Goal: Transaction & Acquisition: Purchase product/service

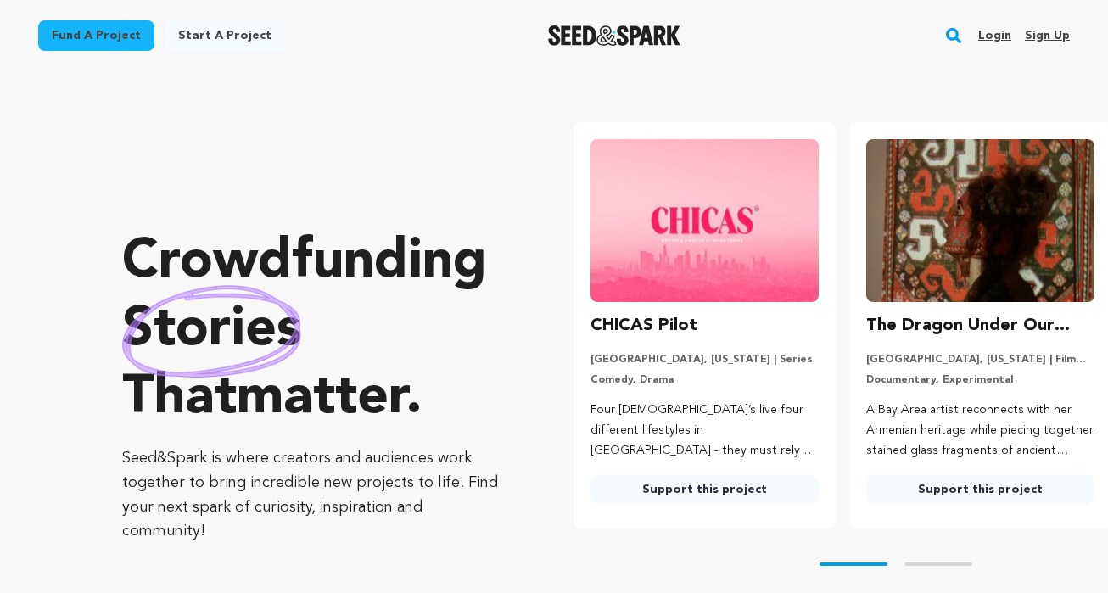
click at [709, 268] on img at bounding box center [705, 220] width 228 height 163
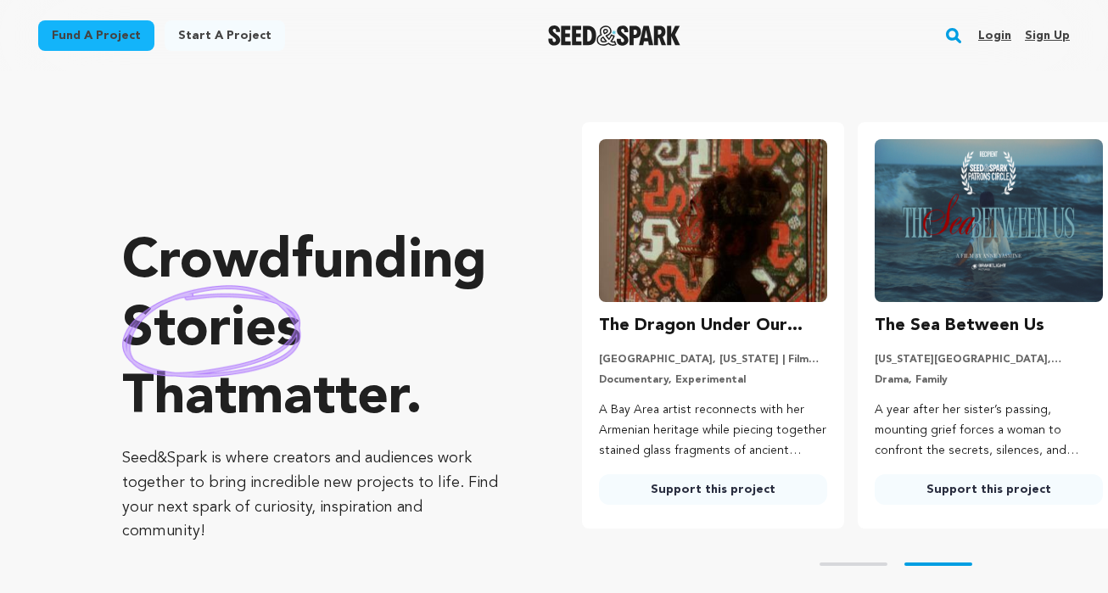
scroll to position [0, 289]
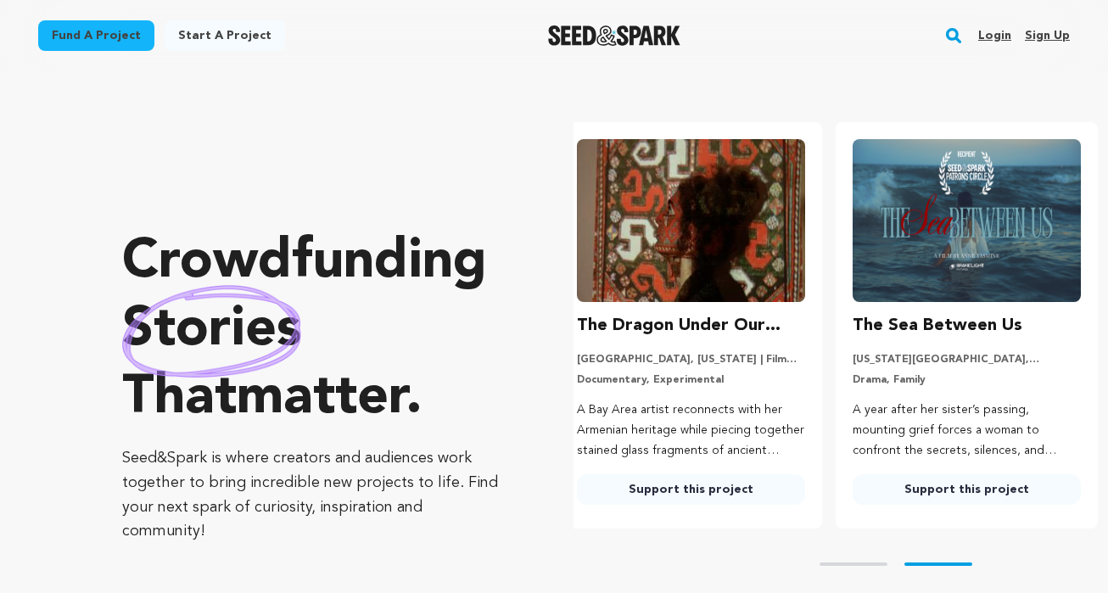
click at [704, 490] on link "Support this project" at bounding box center [691, 489] width 228 height 31
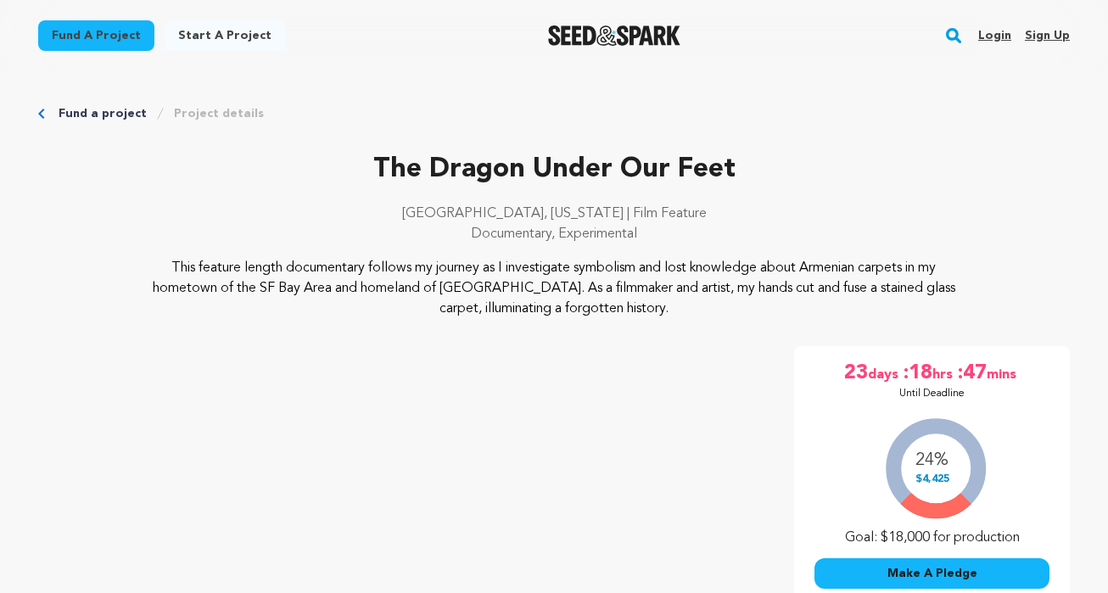
click at [121, 117] on link "Fund a project" at bounding box center [103, 113] width 88 height 17
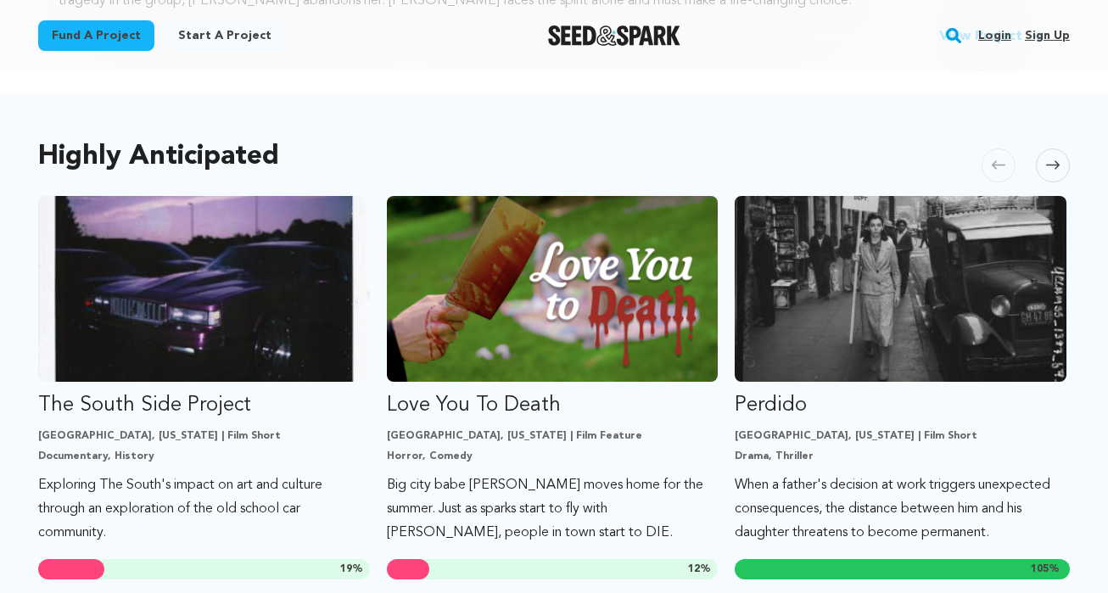
scroll to position [923, 0]
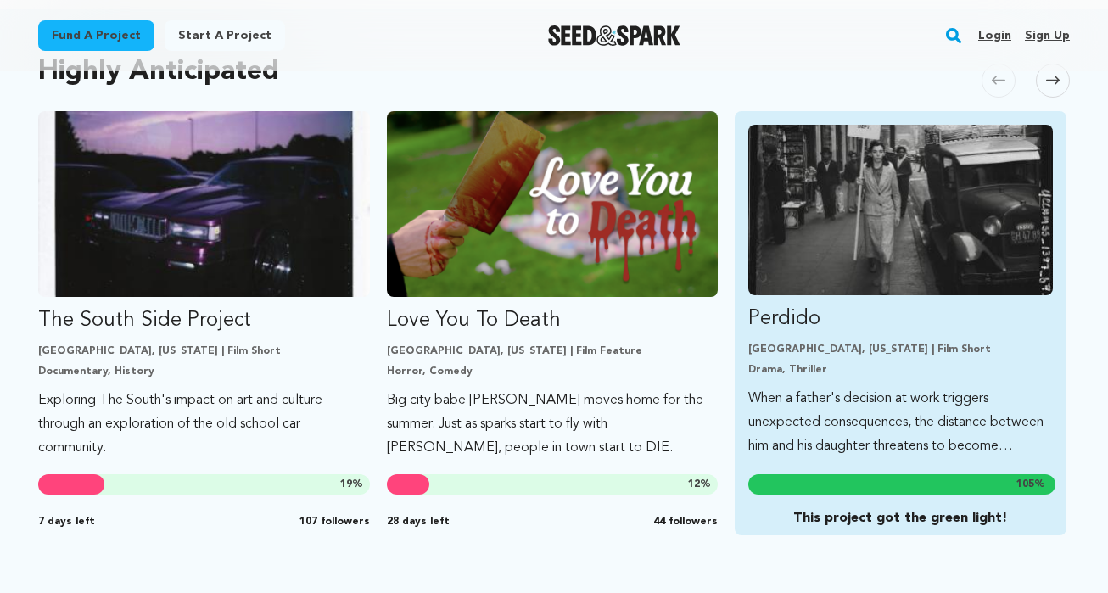
click at [885, 209] on img "Fund Perdido" at bounding box center [901, 210] width 305 height 171
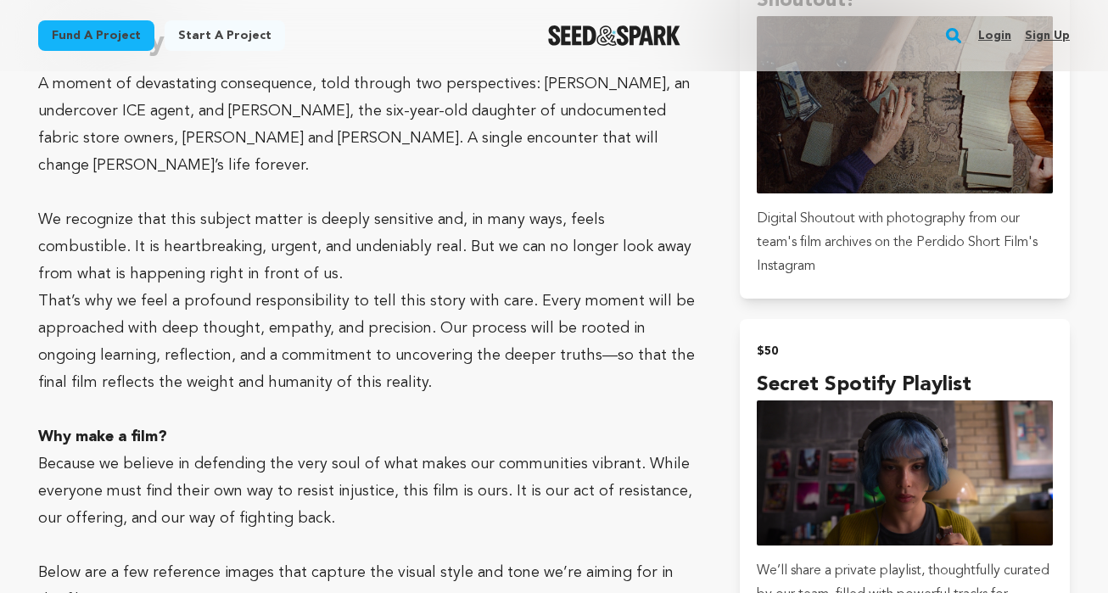
scroll to position [1136, 0]
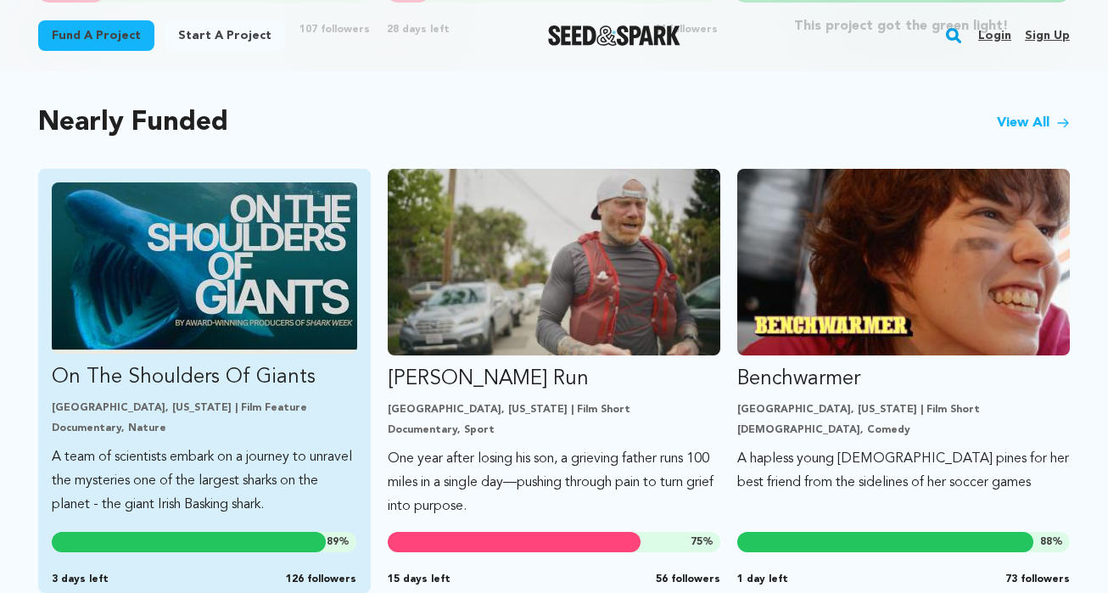
scroll to position [1467, 0]
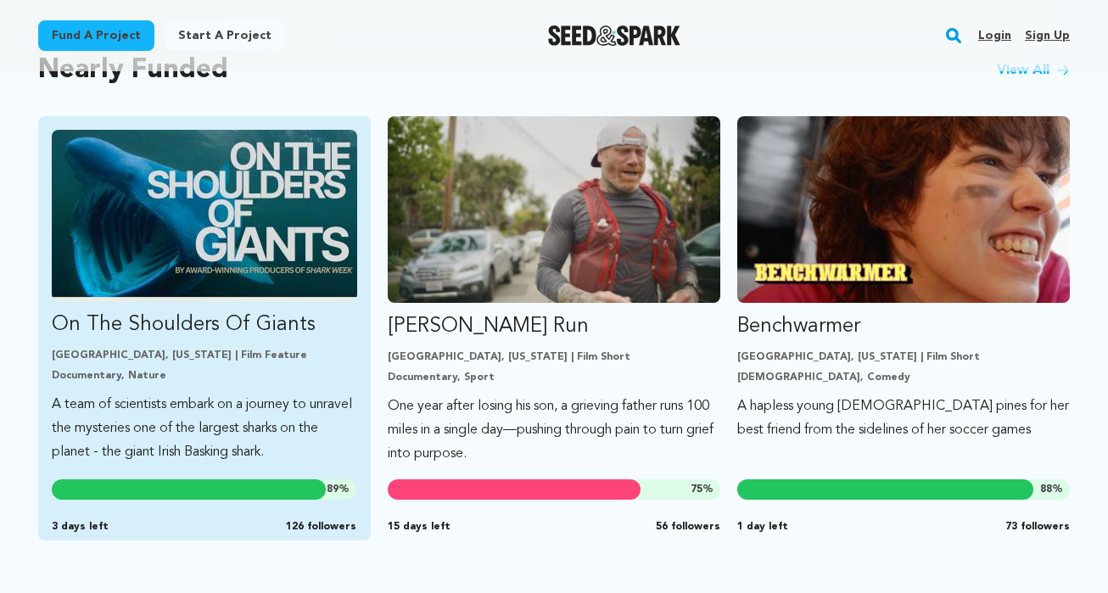
click at [259, 261] on img "Fund On The Shoulders Of Giants" at bounding box center [205, 215] width 306 height 171
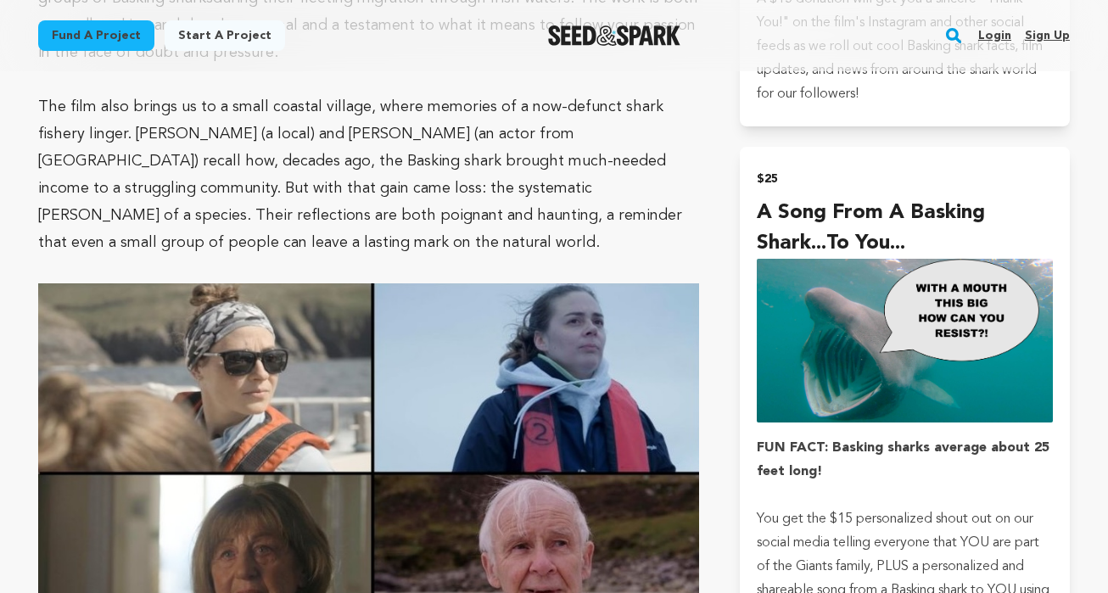
scroll to position [1935, 0]
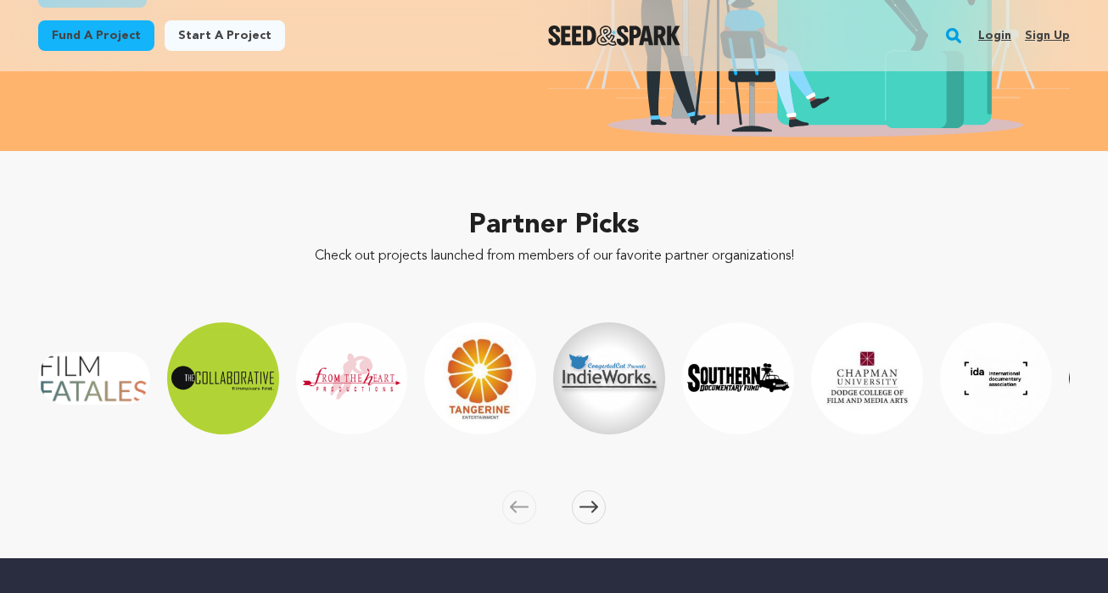
scroll to position [2508, 0]
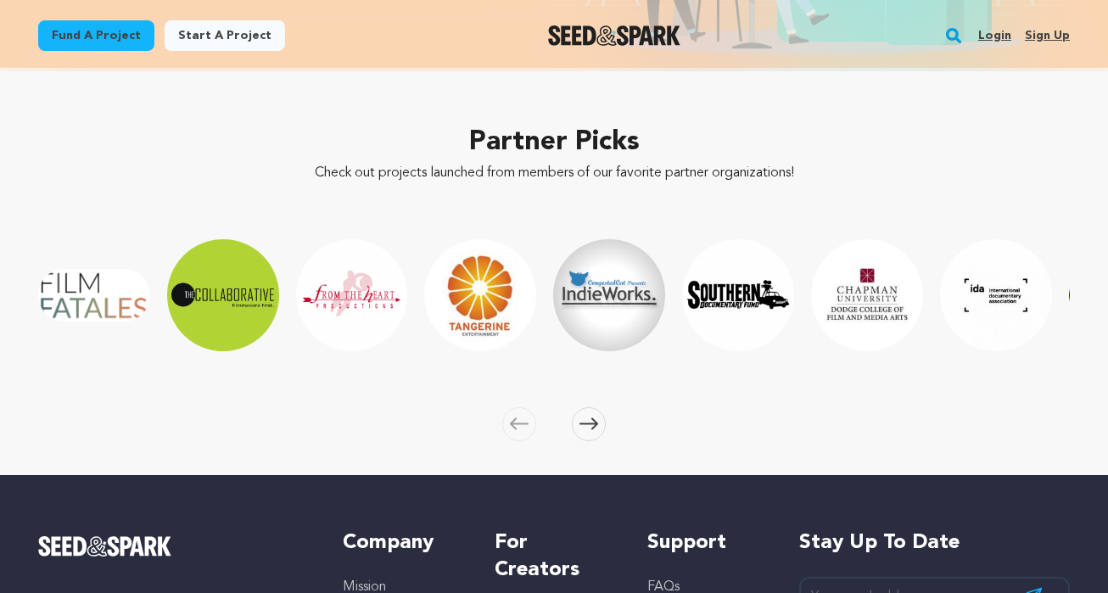
click at [589, 427] on icon at bounding box center [589, 424] width 19 height 13
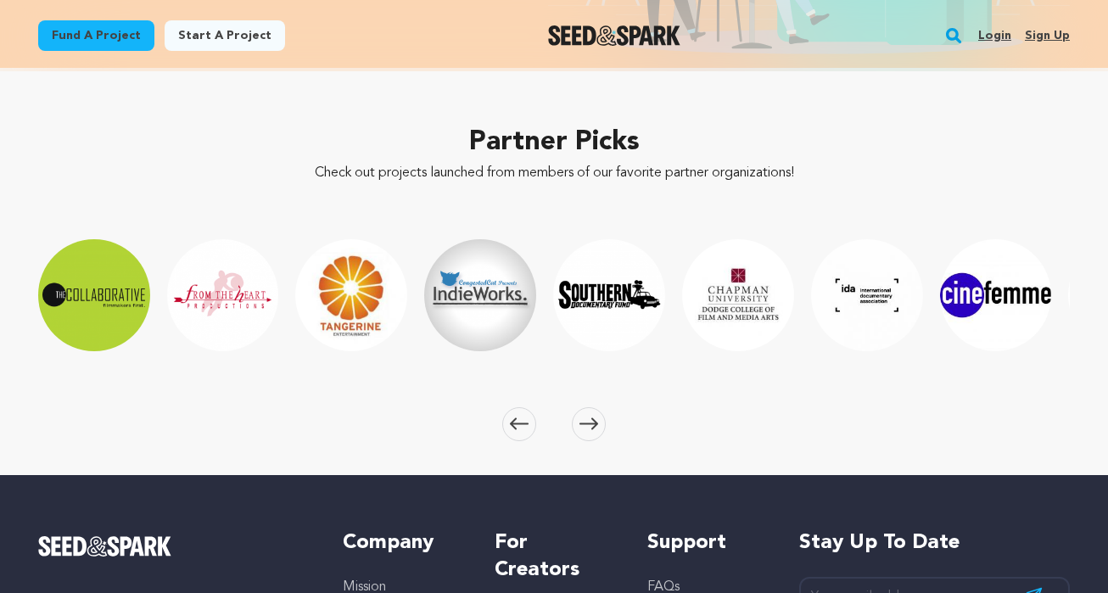
click at [589, 427] on icon at bounding box center [589, 424] width 19 height 13
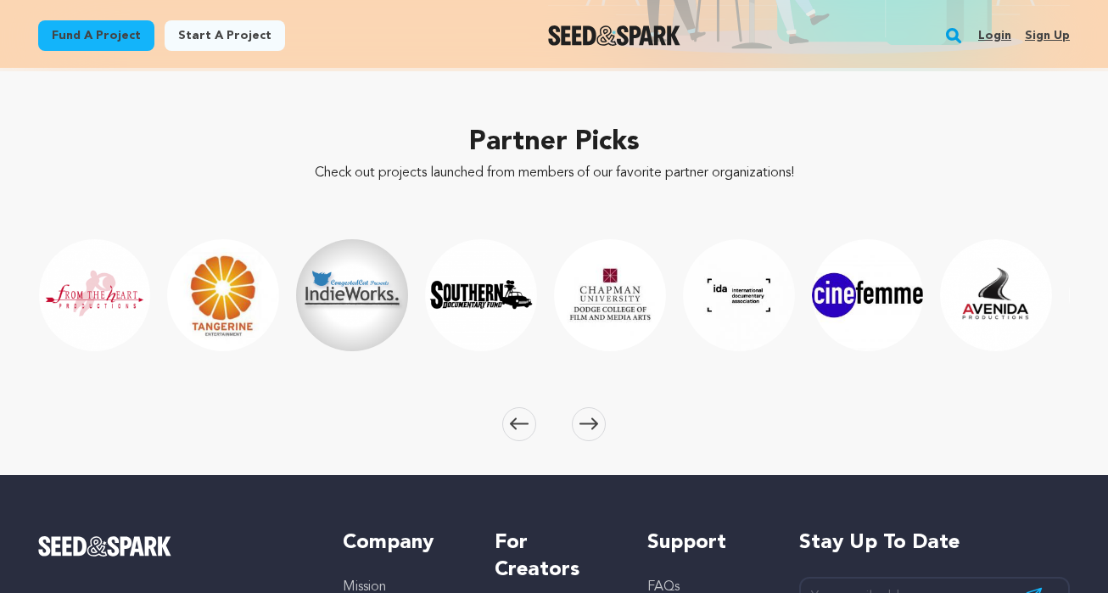
click at [589, 427] on icon at bounding box center [589, 424] width 19 height 13
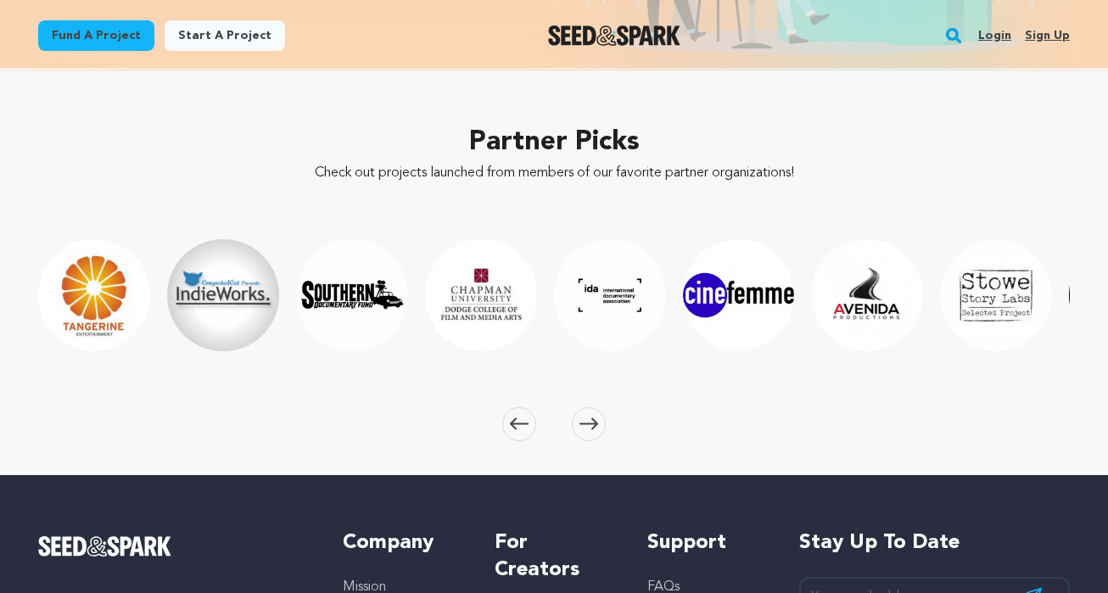
click at [589, 427] on icon at bounding box center [589, 424] width 19 height 13
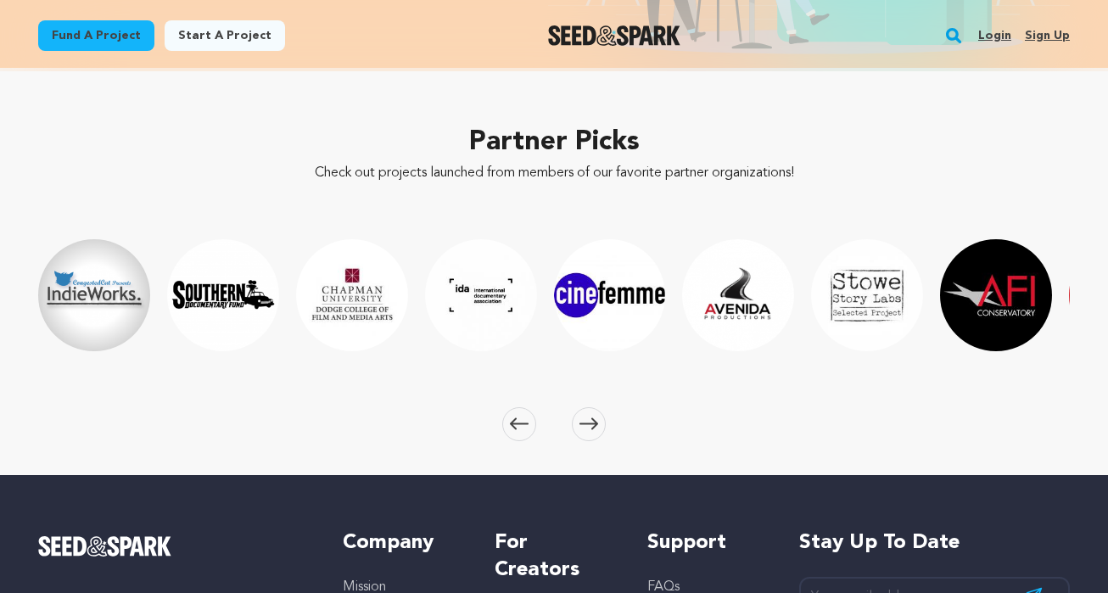
click at [589, 427] on icon at bounding box center [589, 424] width 19 height 13
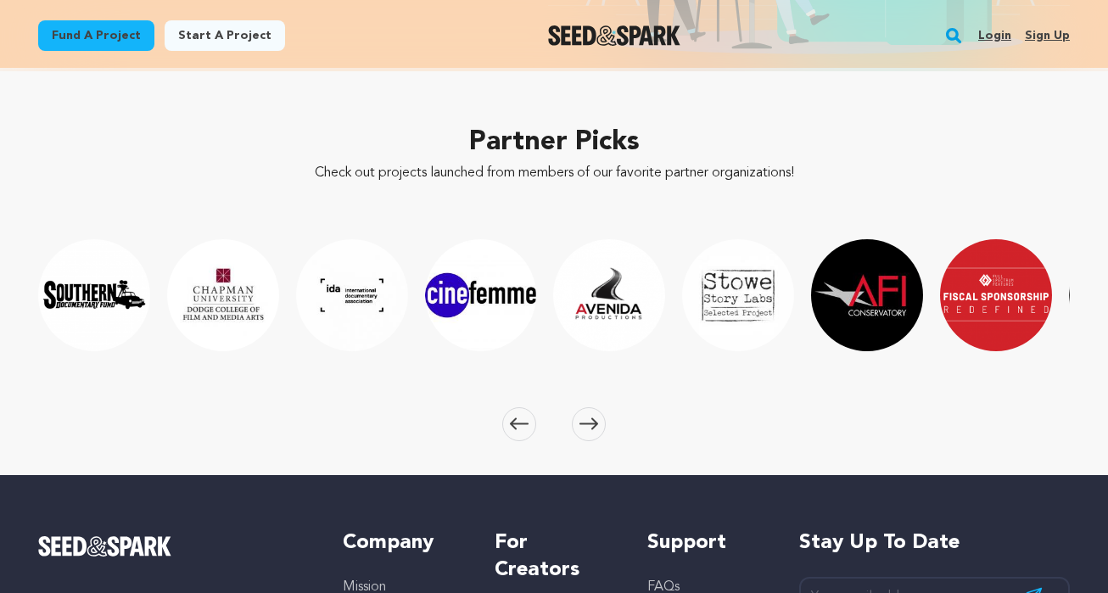
click at [589, 427] on icon at bounding box center [589, 424] width 19 height 13
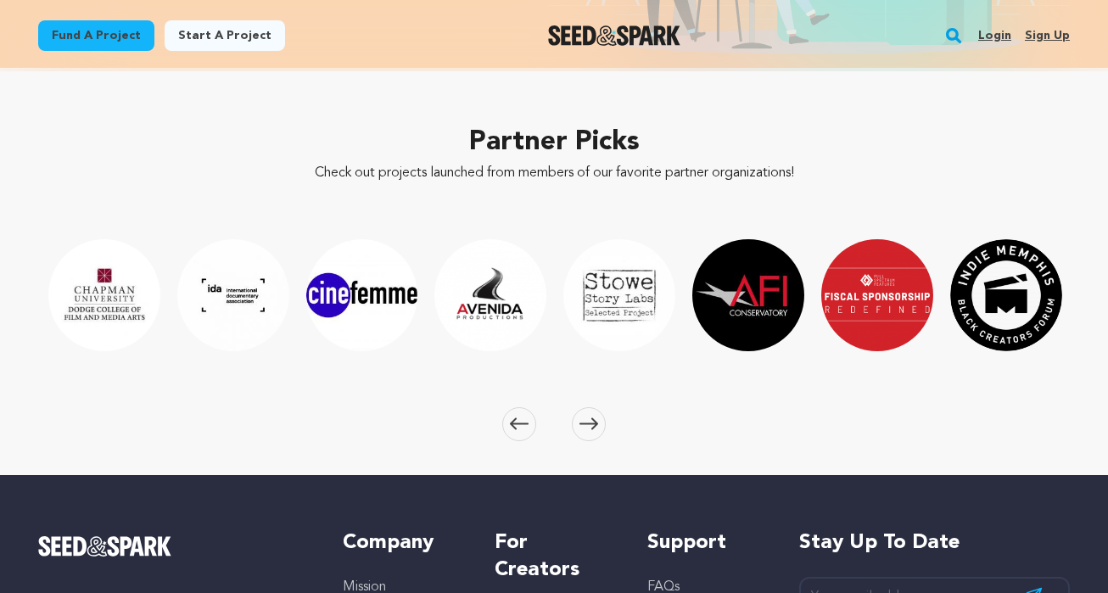
click at [589, 427] on icon at bounding box center [589, 424] width 19 height 13
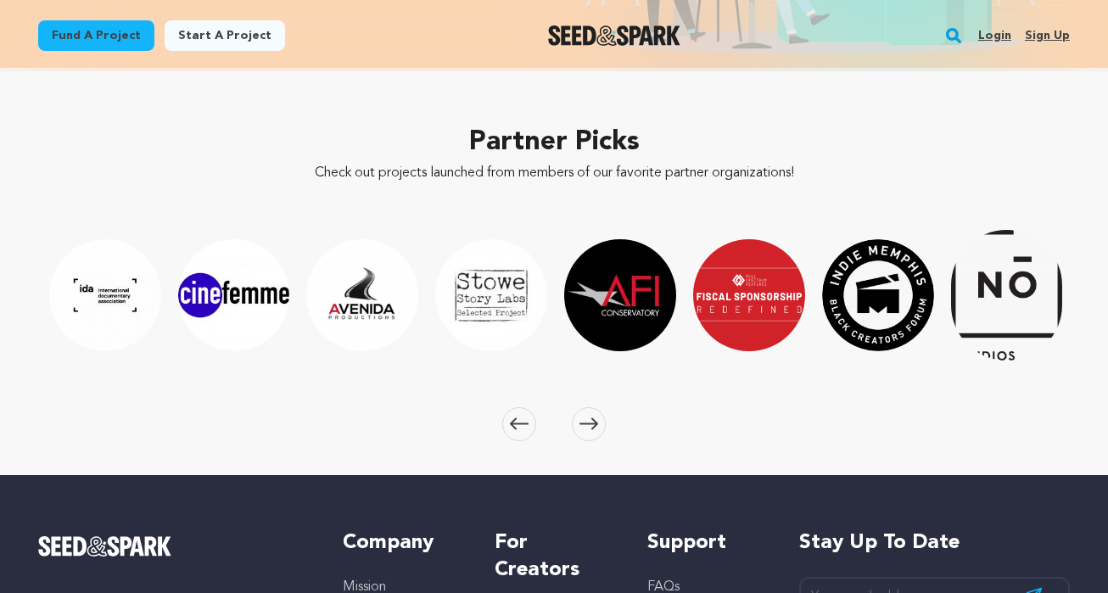
click at [589, 427] on icon at bounding box center [589, 424] width 19 height 13
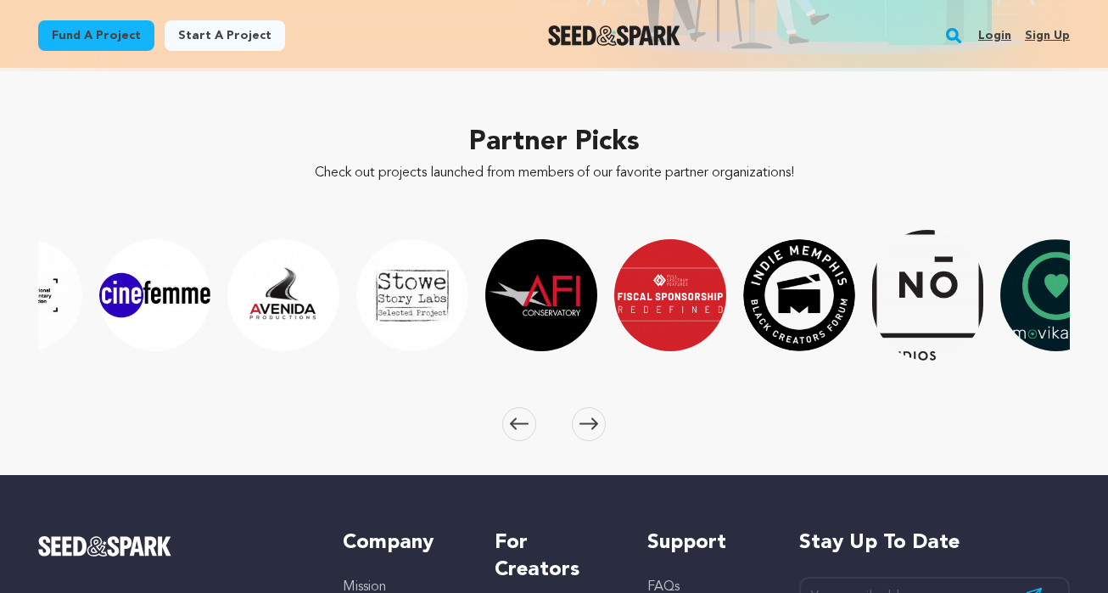
click at [589, 427] on icon at bounding box center [589, 424] width 19 height 13
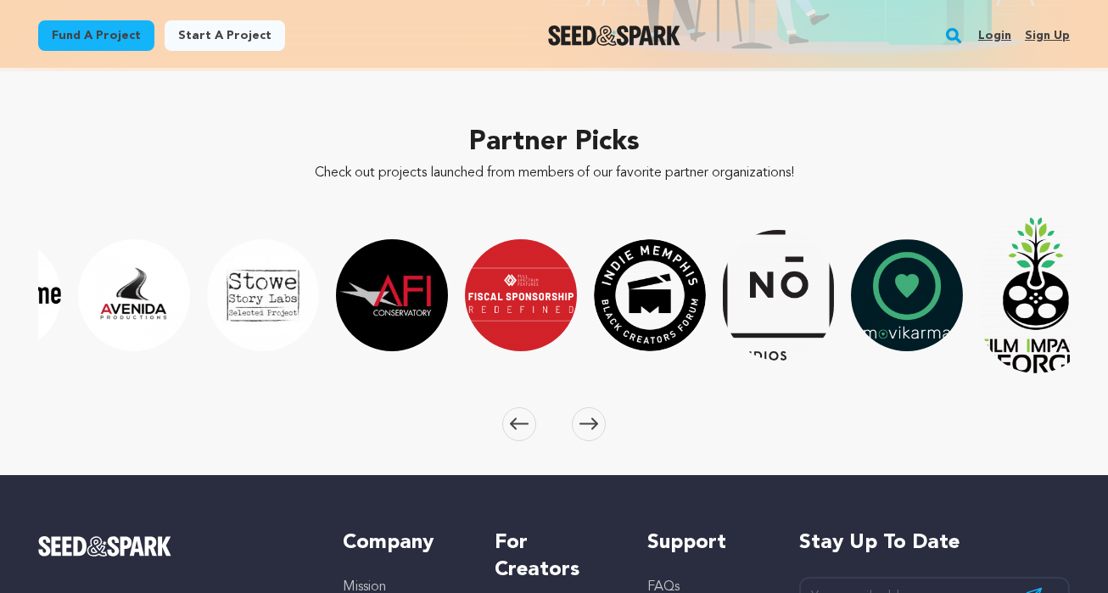
click at [589, 427] on icon at bounding box center [589, 424] width 19 height 13
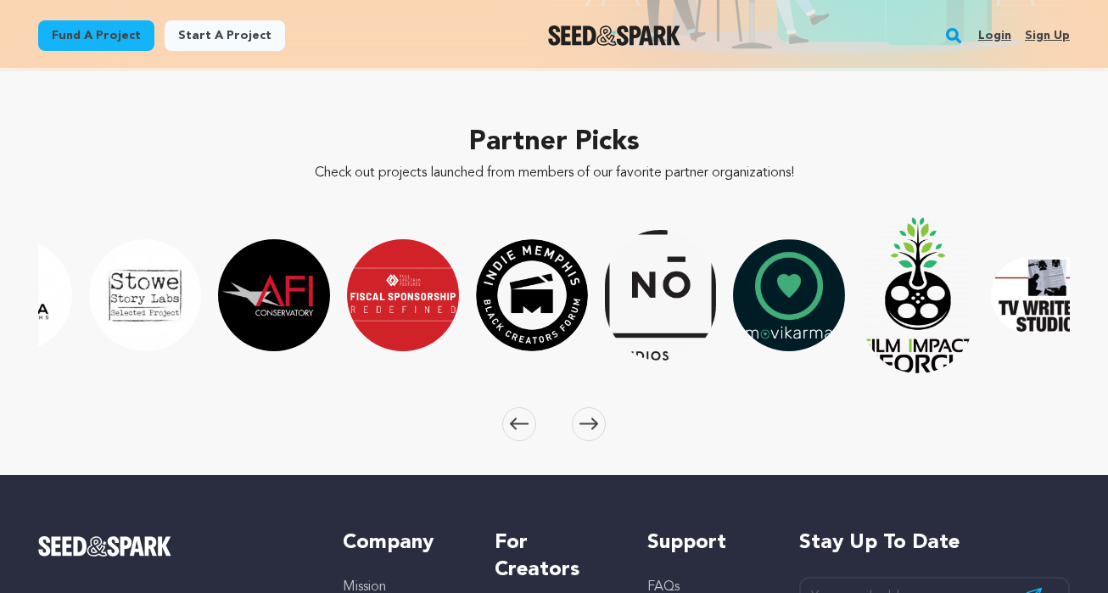
click at [589, 427] on icon at bounding box center [589, 424] width 19 height 13
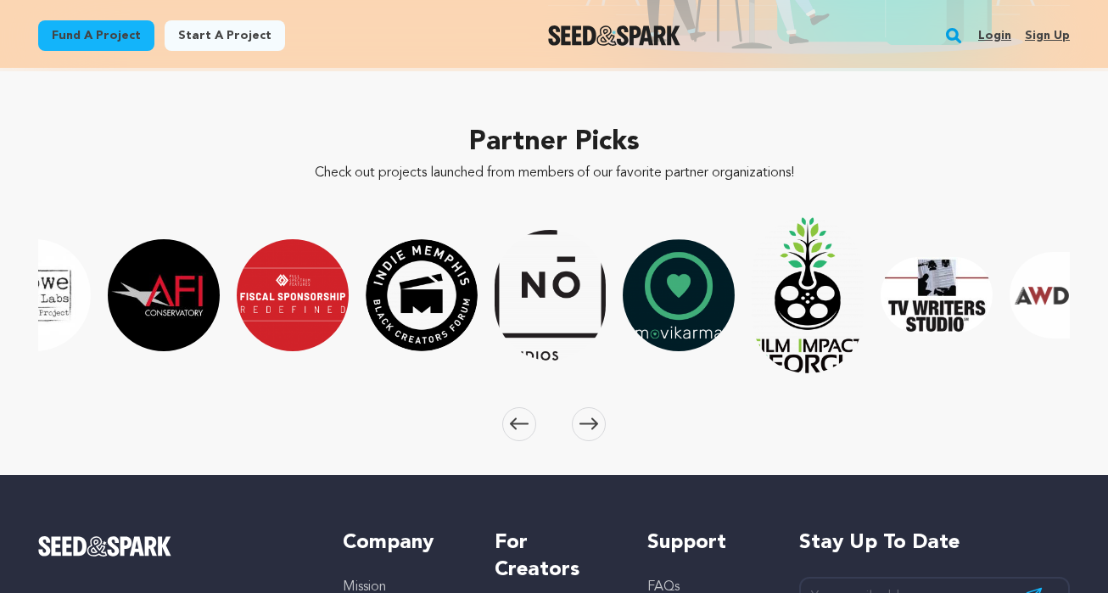
click at [589, 427] on icon at bounding box center [589, 424] width 19 height 13
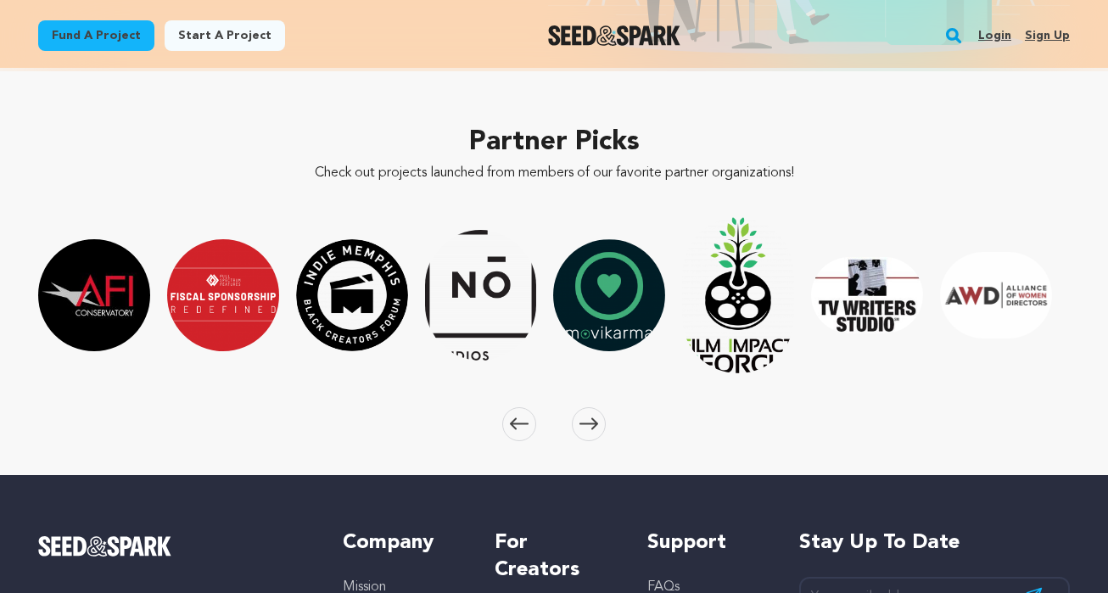
click at [589, 427] on icon at bounding box center [589, 424] width 19 height 13
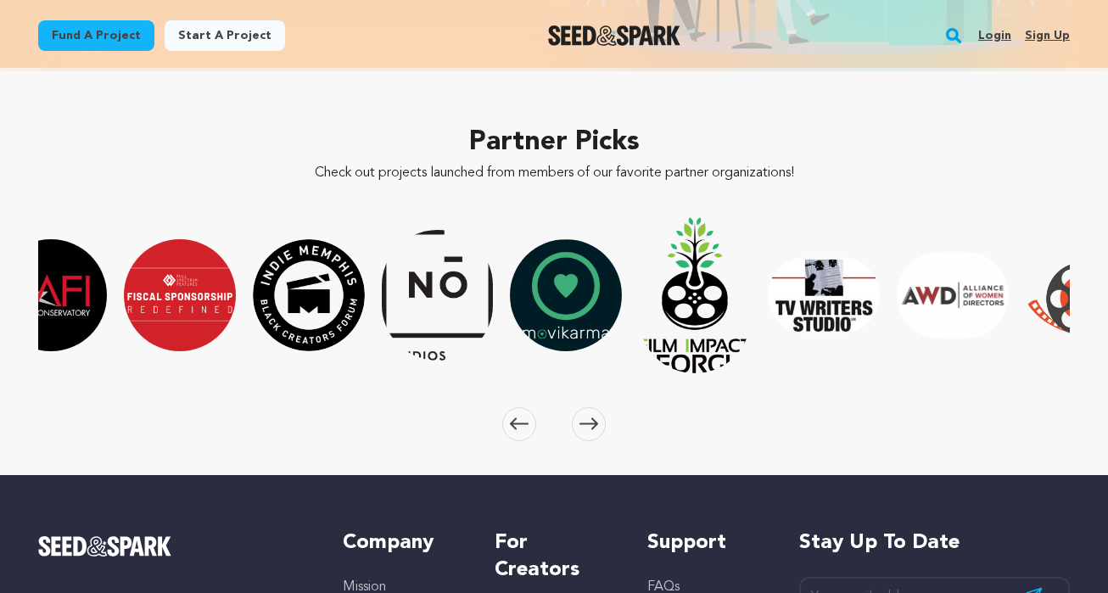
click at [589, 427] on icon at bounding box center [589, 424] width 19 height 13
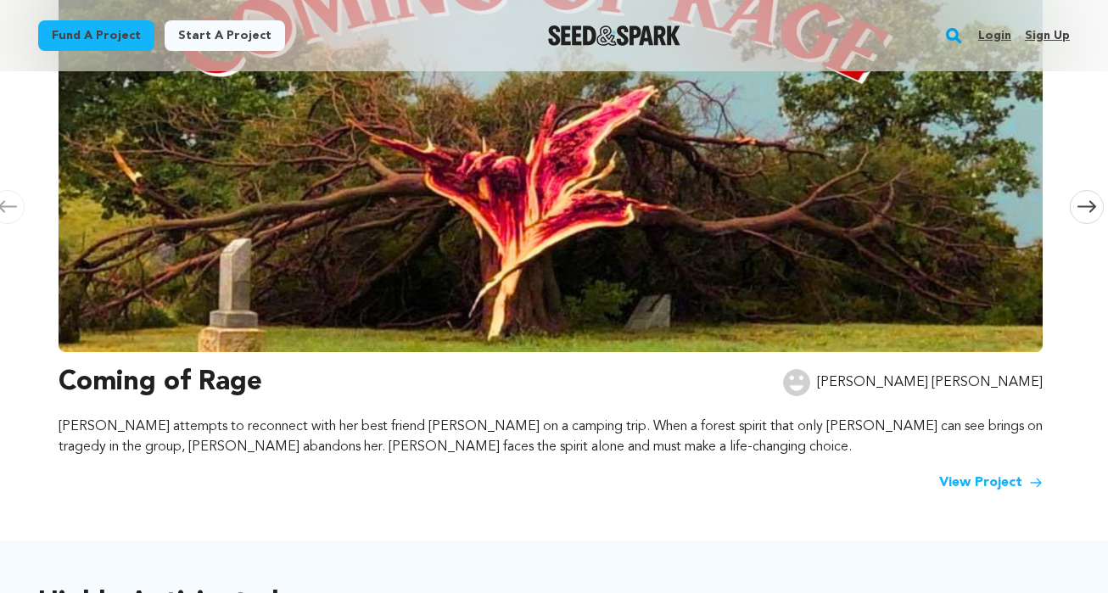
scroll to position [324, 0]
